Goal: Task Accomplishment & Management: Use online tool/utility

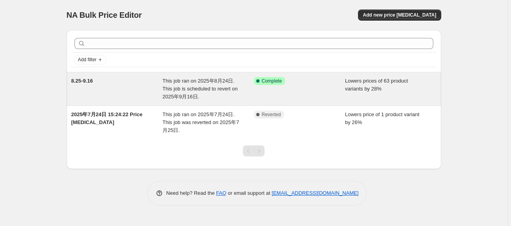
click at [337, 93] on div "Success Complete Complete" at bounding box center [299, 89] width 91 height 24
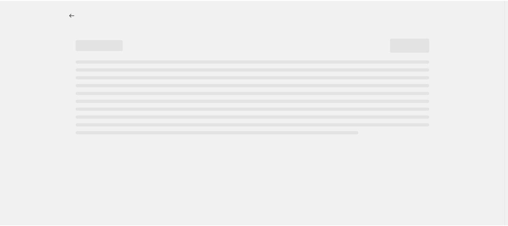
select select "percentage"
select select "no_change"
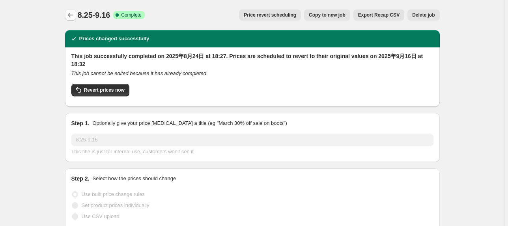
click at [69, 11] on button "Price change jobs" at bounding box center [70, 14] width 11 height 11
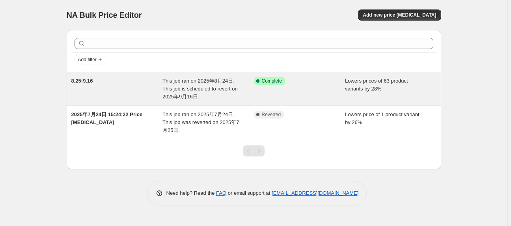
click at [187, 83] on span "This job ran on 2025年8月24日. This job is scheduled to revert on 2025年9月16日." at bounding box center [199, 89] width 75 height 22
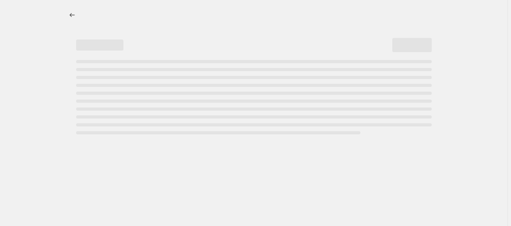
select select "percentage"
select select "no_change"
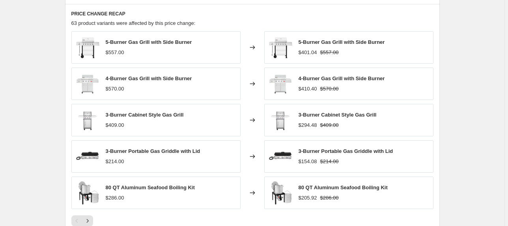
scroll to position [473, 0]
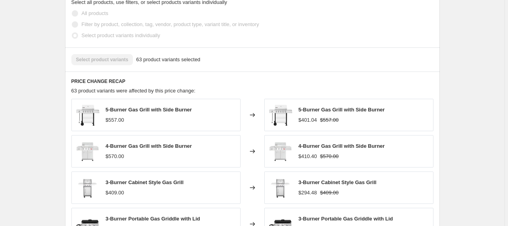
click at [118, 62] on div "Select product variants 63 product variants selected" at bounding box center [252, 59] width 362 height 11
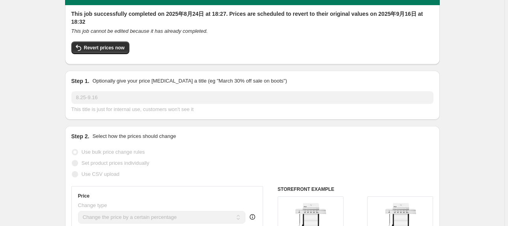
scroll to position [0, 0]
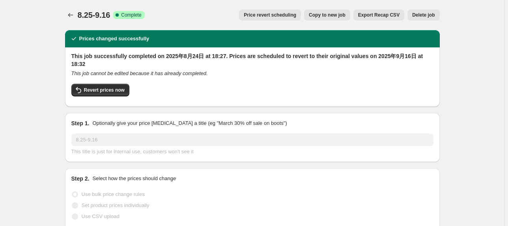
click at [222, 98] on div "Revert prices now" at bounding box center [252, 92] width 362 height 17
